Goal: Information Seeking & Learning: Learn about a topic

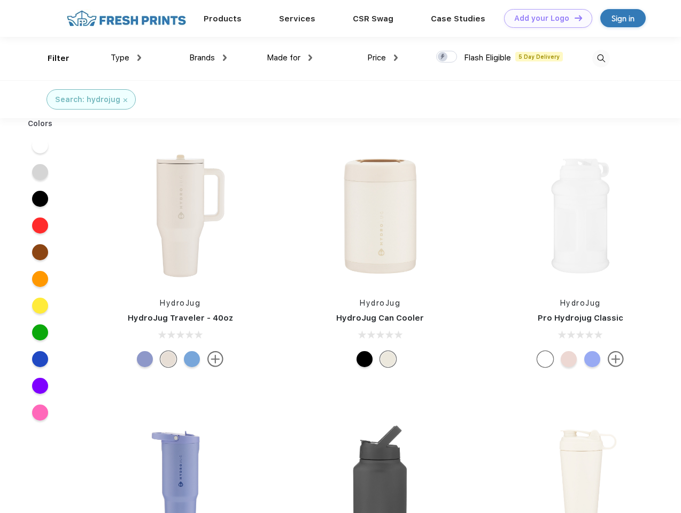
click at [544, 18] on link "Add your Logo Design Tool" at bounding box center [548, 18] width 88 height 19
click at [0, 0] on div "Design Tool" at bounding box center [0, 0] width 0 height 0
click at [573, 18] on link "Add your Logo Design Tool" at bounding box center [548, 18] width 88 height 19
click at [51, 58] on div "Filter" at bounding box center [59, 58] width 22 height 12
click at [126, 58] on span "Type" at bounding box center [120, 58] width 19 height 10
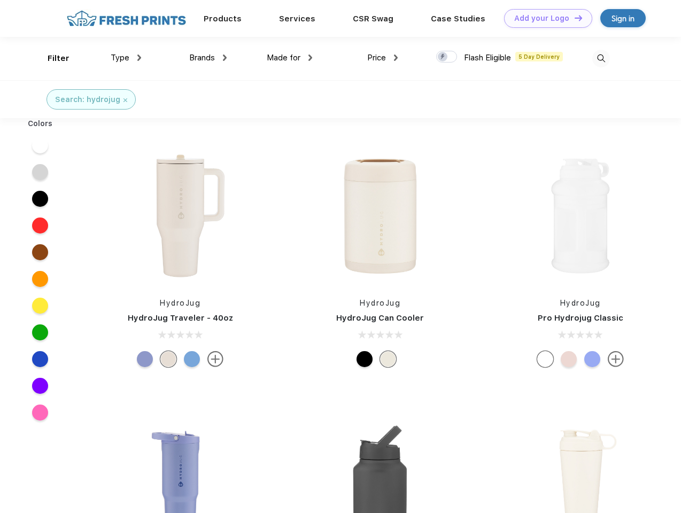
click at [208, 58] on span "Brands" at bounding box center [202, 58] width 26 height 10
click at [290, 58] on span "Made for" at bounding box center [284, 58] width 34 height 10
click at [383, 58] on span "Price" at bounding box center [376, 58] width 19 height 10
click at [447, 57] on div at bounding box center [446, 57] width 21 height 12
click at [443, 57] on input "checkbox" at bounding box center [439, 53] width 7 height 7
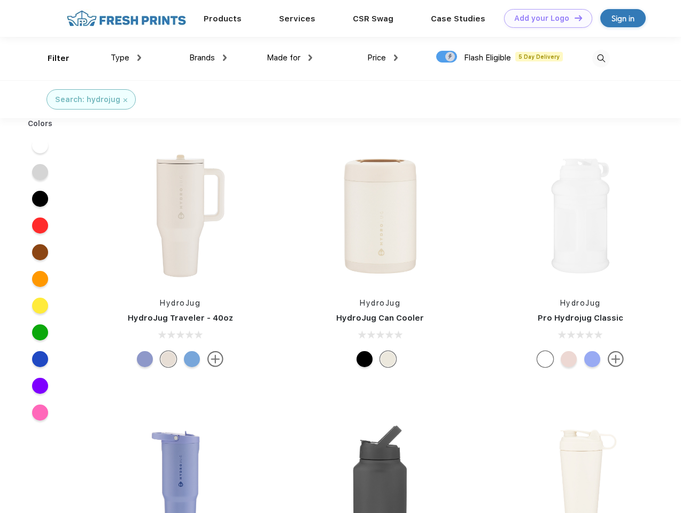
click at [600, 58] on img at bounding box center [601, 59] width 18 height 18
